Goal: Task Accomplishment & Management: Manage account settings

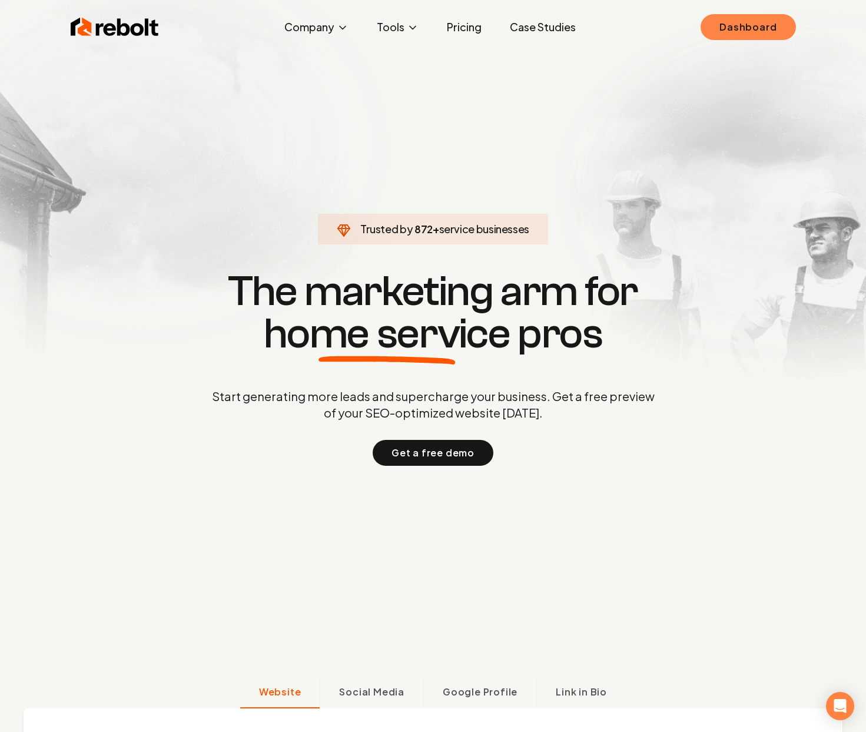
click at [739, 32] on link "Dashboard" at bounding box center [747, 27] width 95 height 26
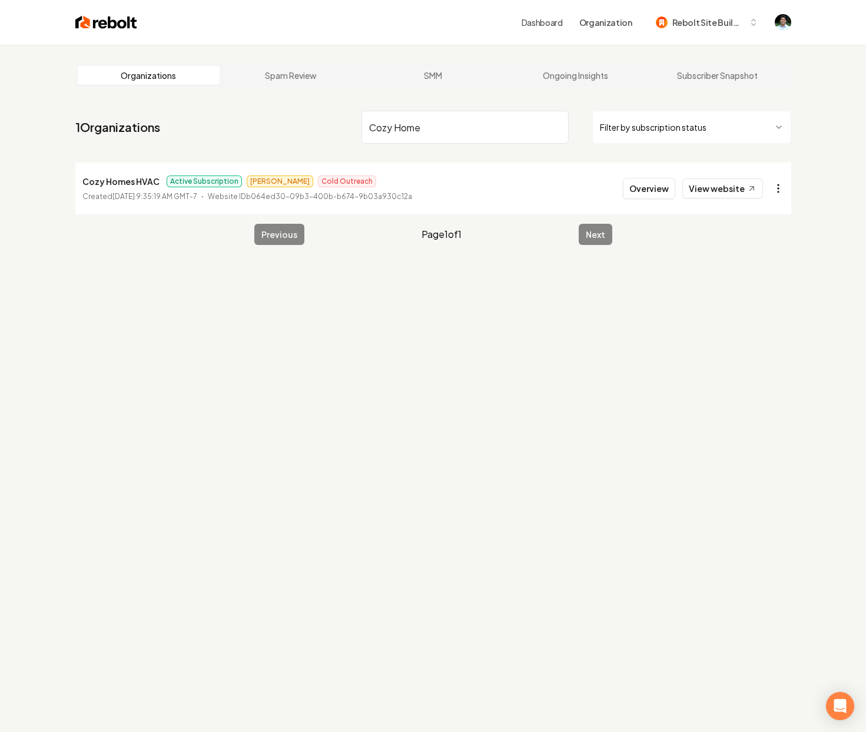
type input "Cozy Home"
click at [786, 194] on html "Dashboard Organization Rebolt Site Builder Organizations Spam Review SMM Ongoin…" at bounding box center [433, 366] width 866 height 732
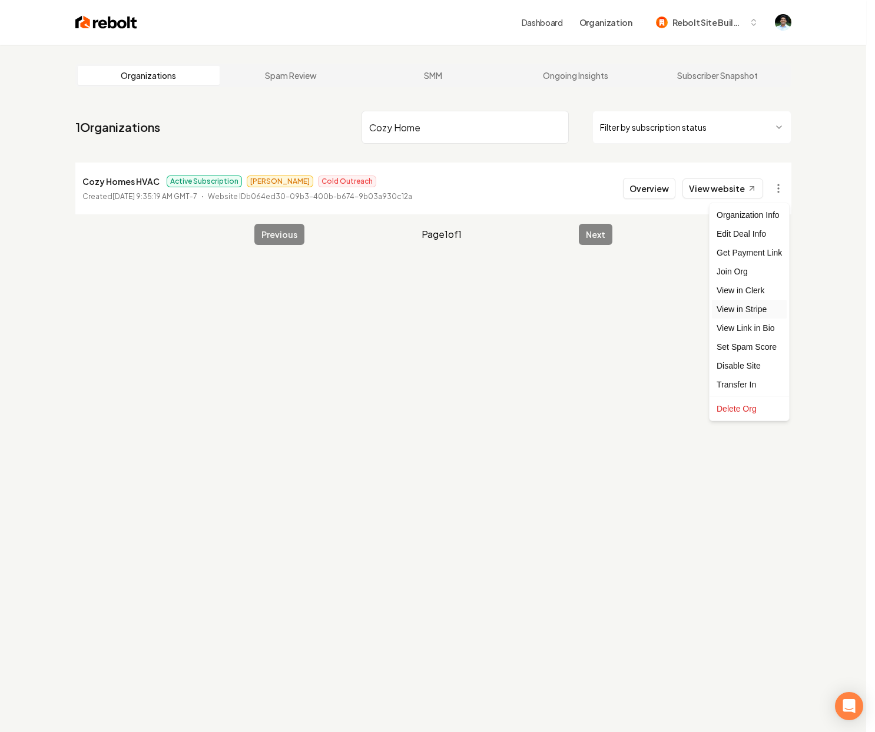
click at [744, 307] on link "View in Stripe" at bounding box center [749, 309] width 75 height 19
